Goal: Information Seeking & Learning: Find specific fact

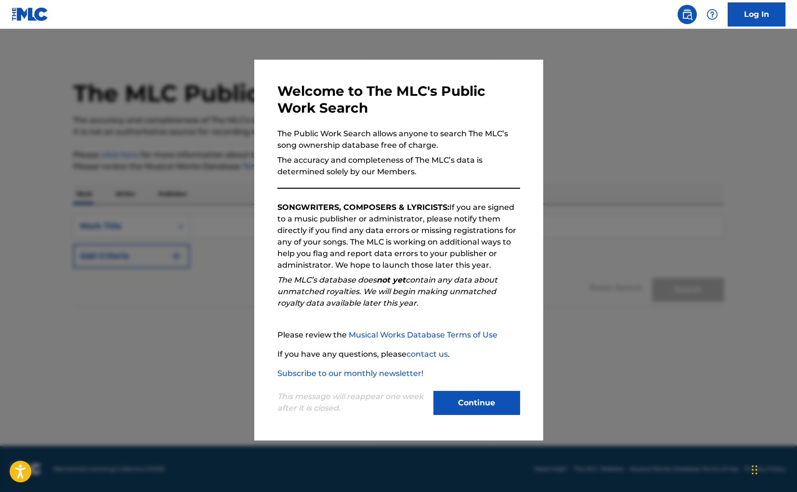
click at [477, 409] on button "Continue" at bounding box center [476, 403] width 87 height 24
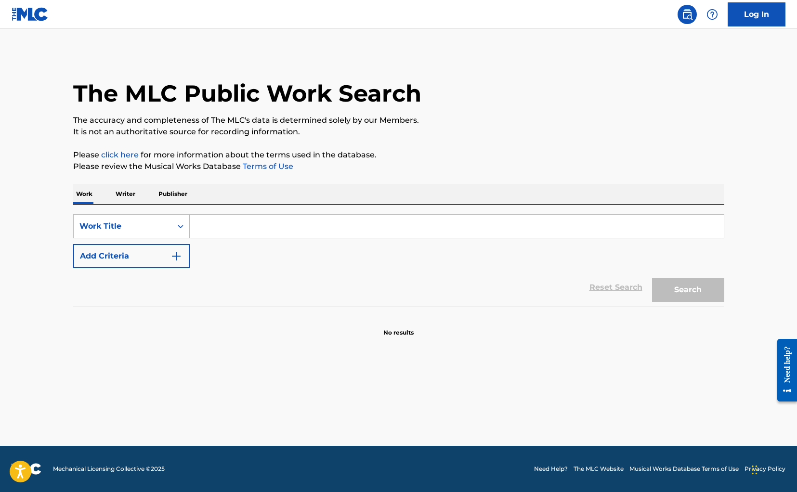
click at [229, 235] on input "Search Form" at bounding box center [457, 226] width 534 height 23
type input "zaza"
click at [126, 194] on p "Writer" at bounding box center [126, 194] width 26 height 20
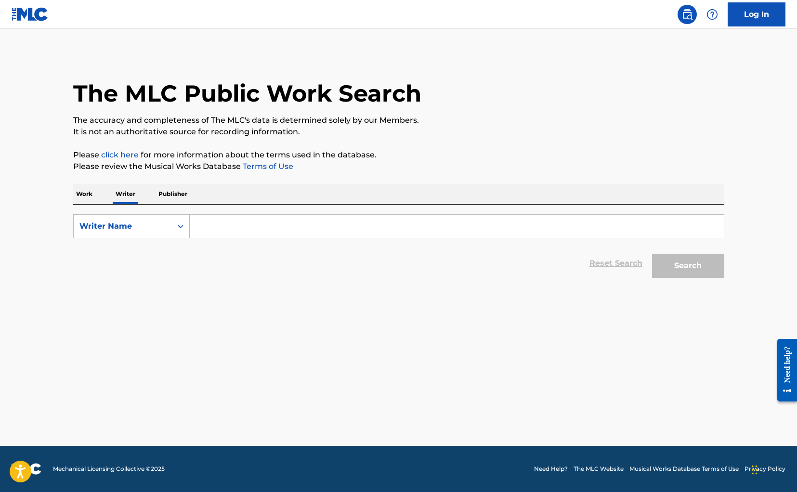
click at [221, 234] on input "Search Form" at bounding box center [457, 226] width 534 height 23
type input "[PERSON_NAME]"
click at [697, 270] on button "Search" at bounding box center [688, 266] width 72 height 24
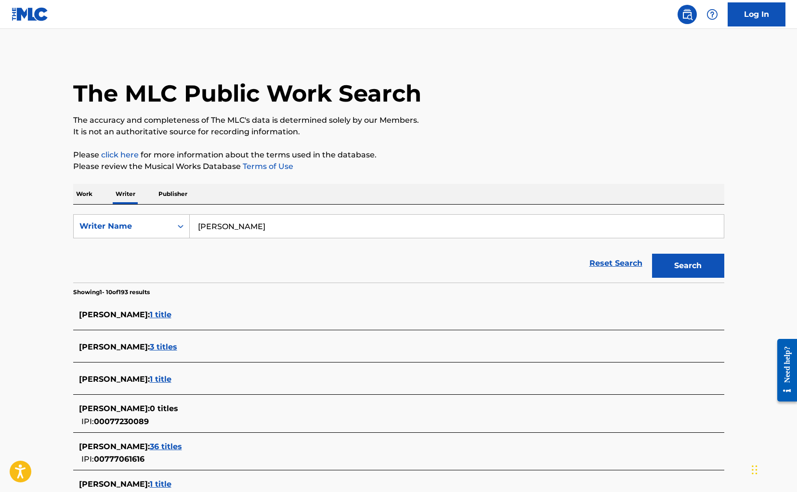
click at [79, 196] on p "Work" at bounding box center [84, 194] width 22 height 20
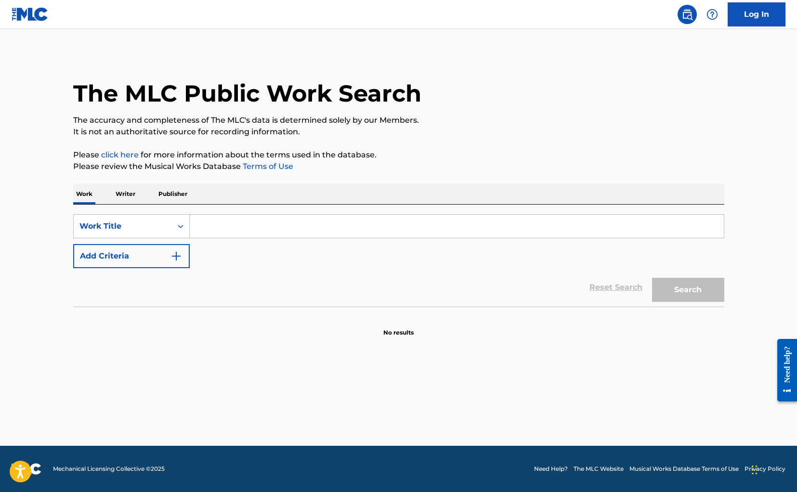
click at [244, 234] on input "Search Form" at bounding box center [457, 226] width 534 height 23
type input "zaza"
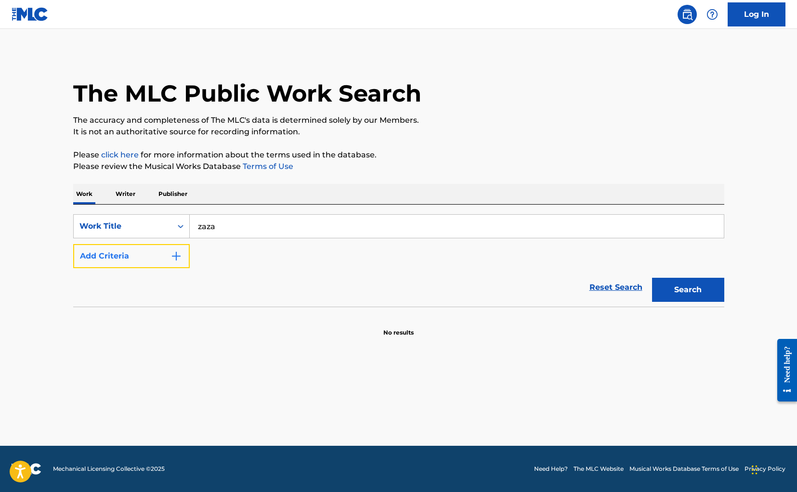
click at [153, 258] on button "Add Criteria" at bounding box center [131, 256] width 117 height 24
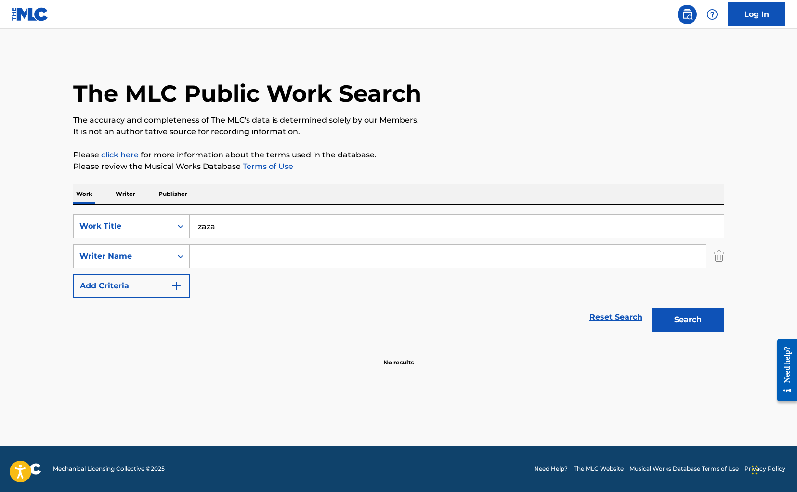
click at [224, 263] on input "Search Form" at bounding box center [448, 256] width 516 height 23
type input "[PERSON_NAME]"
click at [689, 319] on button "Search" at bounding box center [688, 320] width 72 height 24
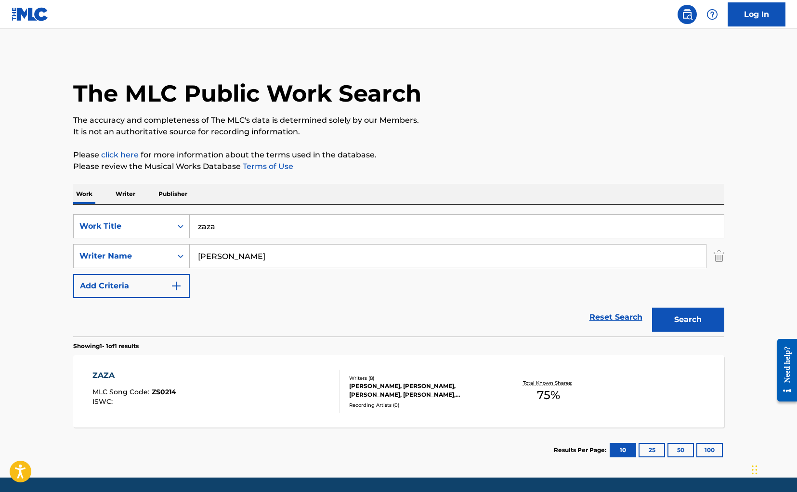
click at [627, 387] on div "ZAZA MLC Song Code : ZS0214 ISWC : Writers ( 8 ) [PERSON_NAME], [PERSON_NAME], …" at bounding box center [398, 391] width 651 height 72
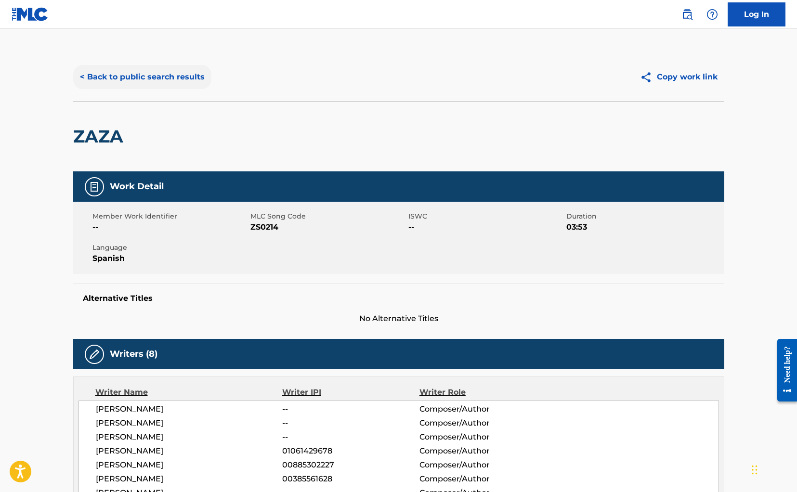
click at [157, 75] on button "< Back to public search results" at bounding box center [142, 77] width 138 height 24
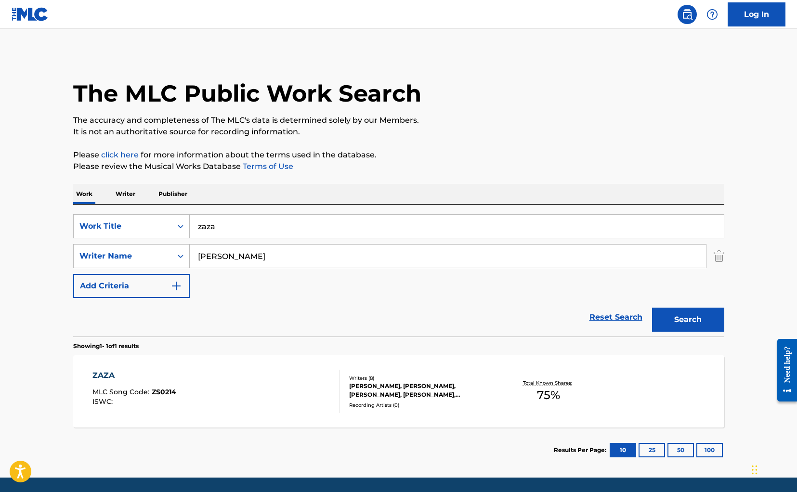
drag, startPoint x: 247, startPoint y: 226, endPoint x: 118, endPoint y: 213, distance: 129.2
click at [118, 213] on div "SearchWithCriteriaa33af20e-121e-411e-b23c-a272e6dcaeb6 Work Title zaza SearchWi…" at bounding box center [398, 271] width 651 height 132
type input "tay"
drag, startPoint x: 241, startPoint y: 258, endPoint x: 132, endPoint y: 243, distance: 109.4
click at [132, 243] on div "SearchWithCriteriaa33af20e-121e-411e-b23c-a272e6dcaeb6 Work Title tay SearchWit…" at bounding box center [398, 256] width 651 height 84
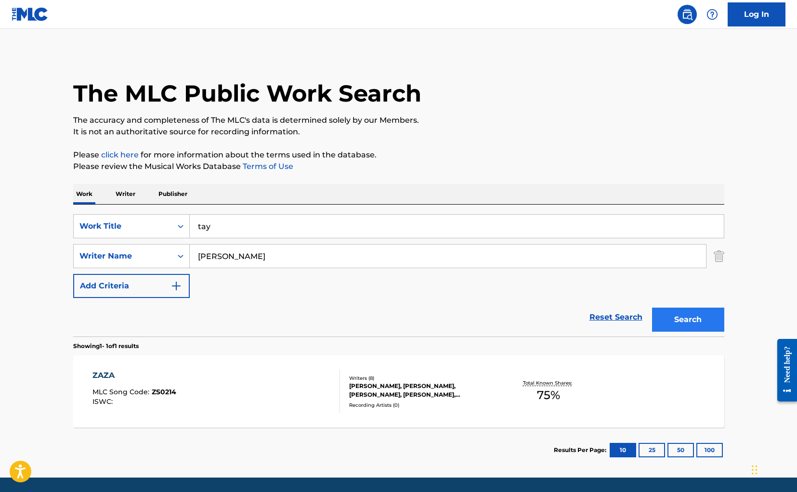
type input "[PERSON_NAME]"
click at [680, 323] on button "Search" at bounding box center [688, 320] width 72 height 24
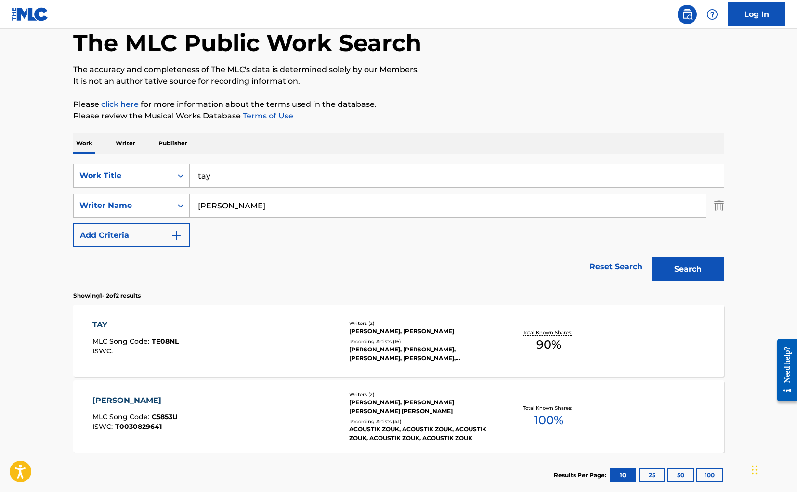
scroll to position [56, 0]
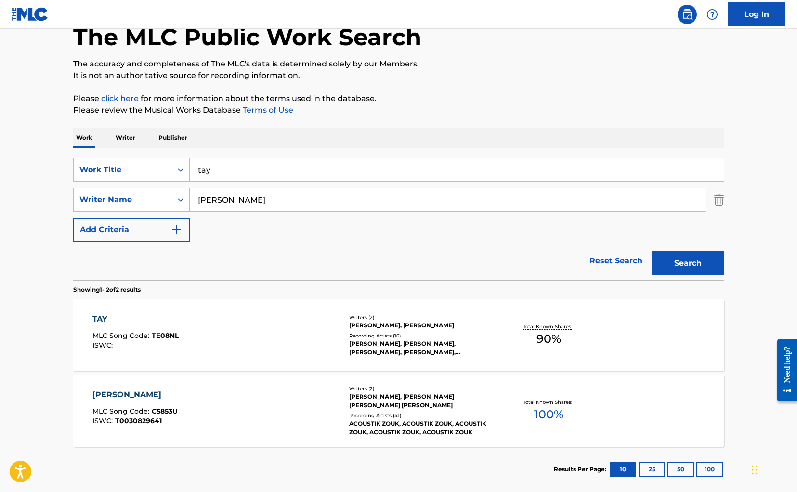
click at [587, 361] on div "TAY MLC Song Code : TE08NL ISWC : Writers ( 2 ) [PERSON_NAME], [PERSON_NAME] Re…" at bounding box center [398, 335] width 651 height 72
